Goal: Check status

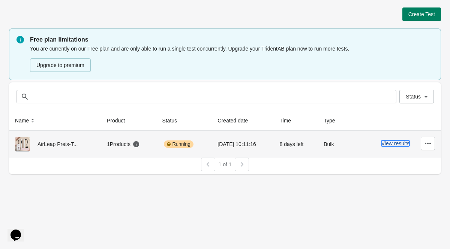
click at [386, 144] on button "View results" at bounding box center [395, 144] width 28 height 6
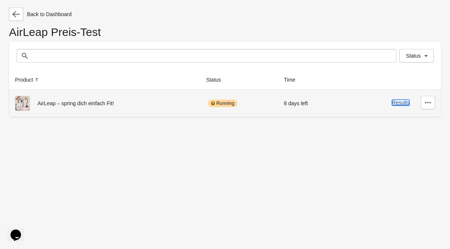
click at [401, 104] on button "Results" at bounding box center [401, 103] width 18 height 6
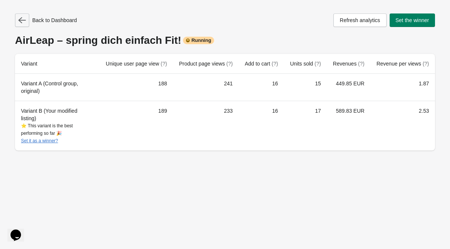
click at [24, 20] on icon "button" at bounding box center [22, 20] width 8 height 6
